Goal: Information Seeking & Learning: Learn about a topic

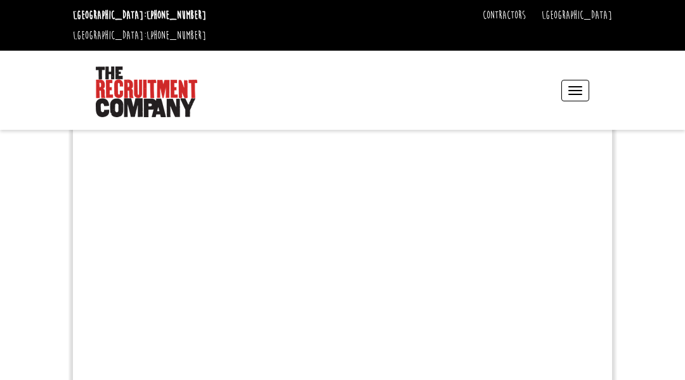
click at [63, 63] on header "Sydney: +61 2 8346 6700 Dublin: +353 1 697 2548 Contractors Timesheets Why Cont…" at bounding box center [342, 65] width 685 height 130
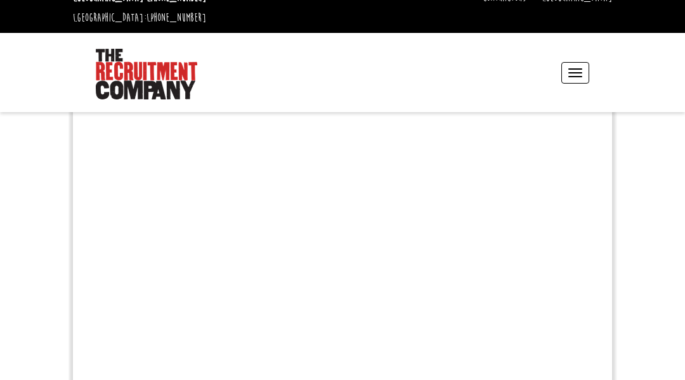
scroll to position [25, 0]
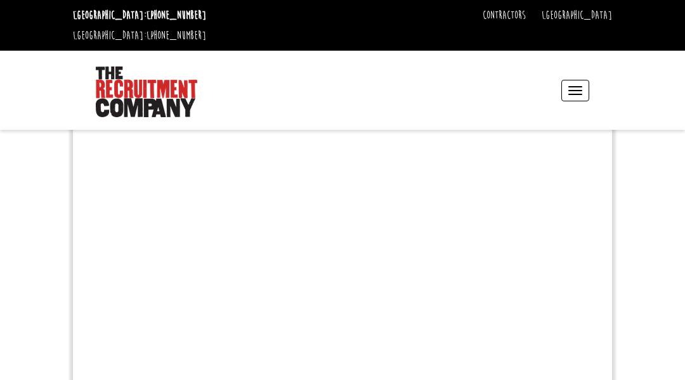
scroll to position [25, 0]
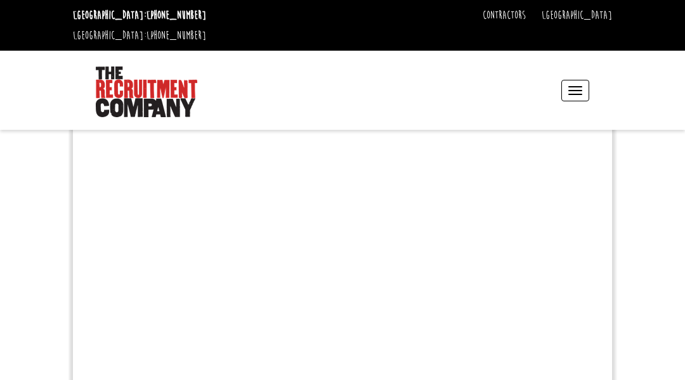
scroll to position [25, 0]
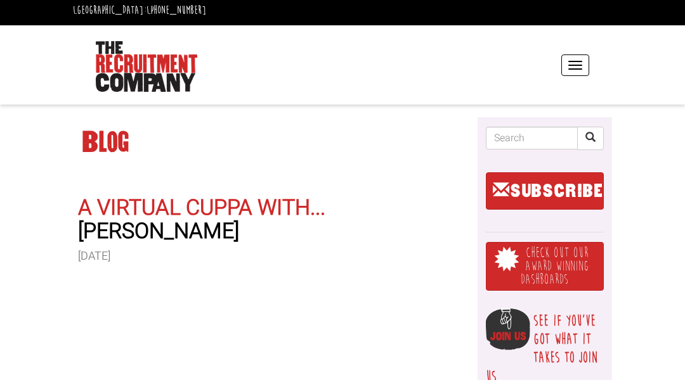
scroll to position [25, 0]
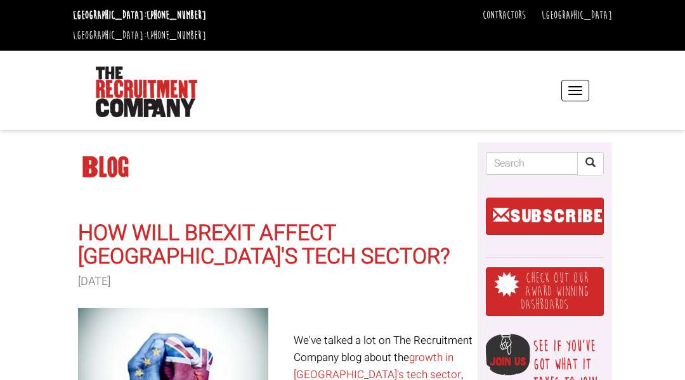
scroll to position [25, 0]
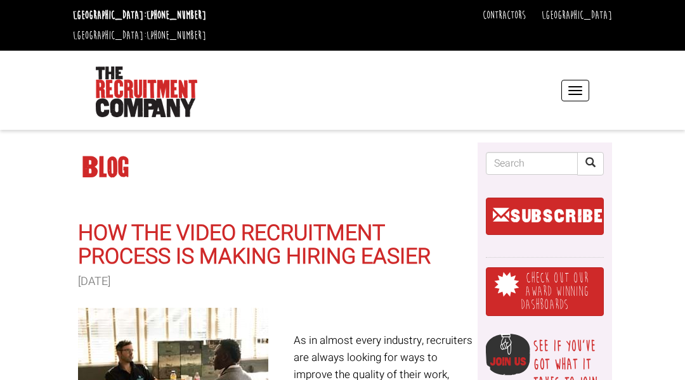
scroll to position [25, 0]
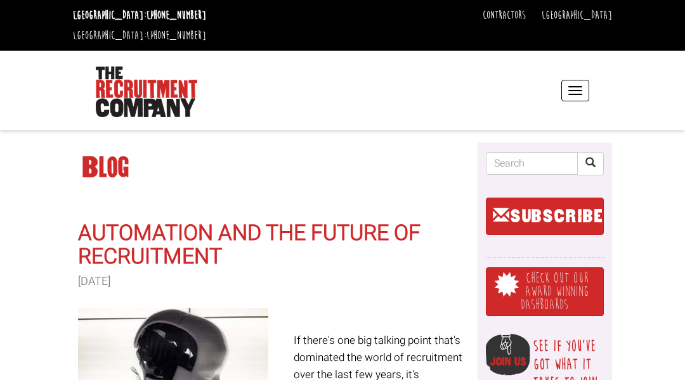
scroll to position [25, 0]
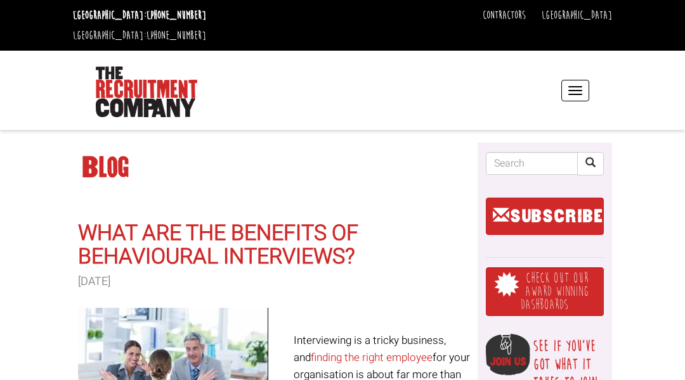
scroll to position [25, 0]
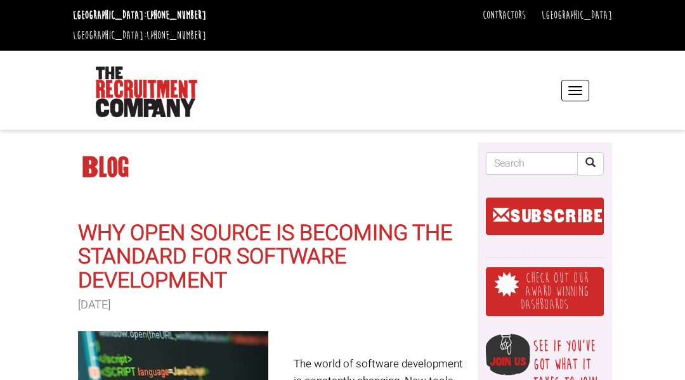
scroll to position [25, 0]
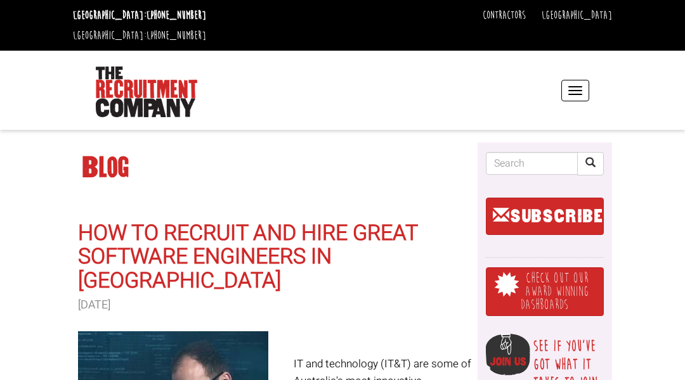
scroll to position [25, 0]
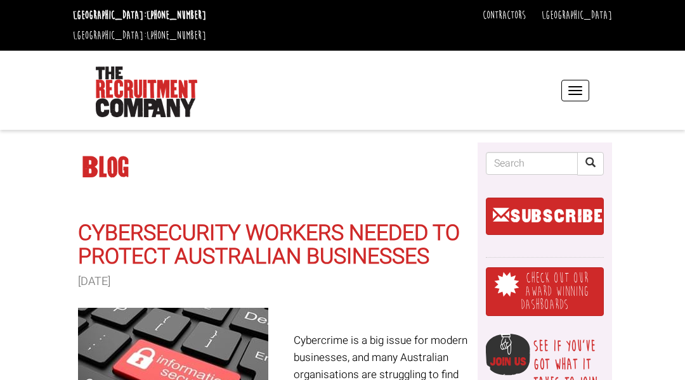
scroll to position [25, 0]
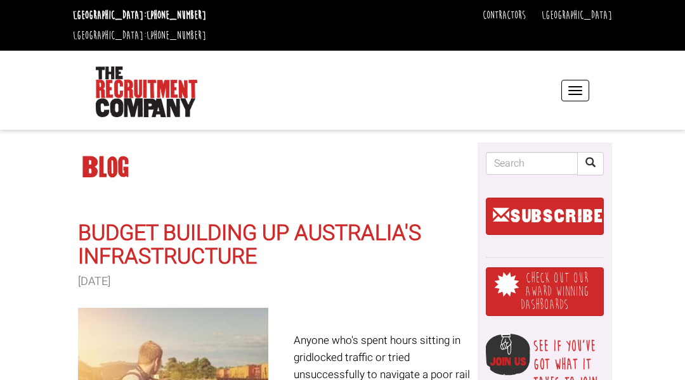
scroll to position [25, 0]
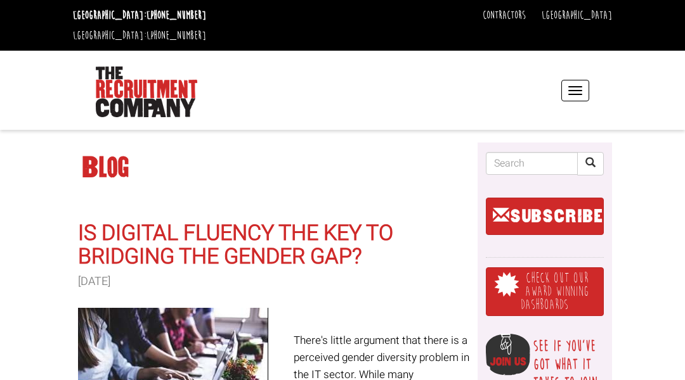
click at [63, 63] on header "Sydney: +61 2 8346 6700 Dublin: +353 1 697 2548 Contractors Timesheets Why Cont…" at bounding box center [342, 65] width 685 height 130
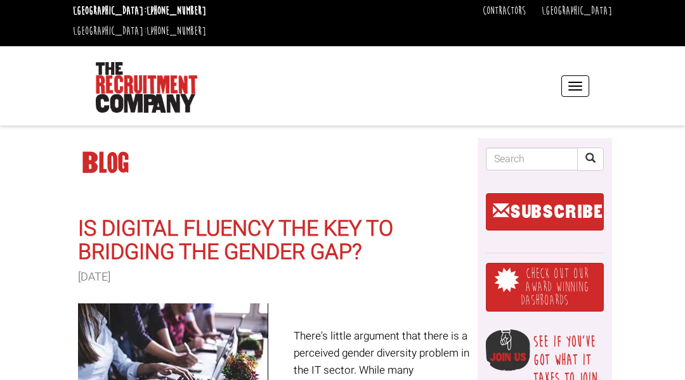
scroll to position [25, 0]
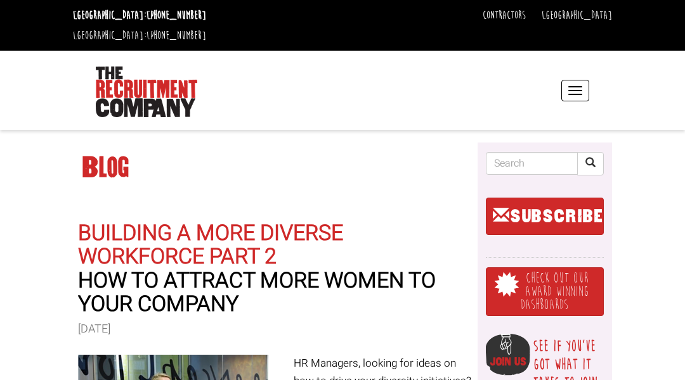
scroll to position [25, 0]
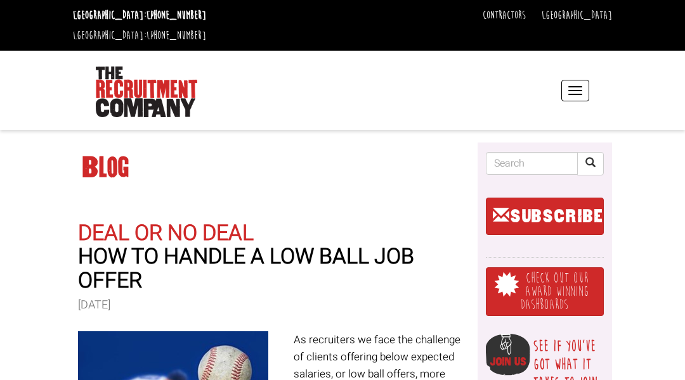
scroll to position [25, 0]
